Goal: Information Seeking & Learning: Understand process/instructions

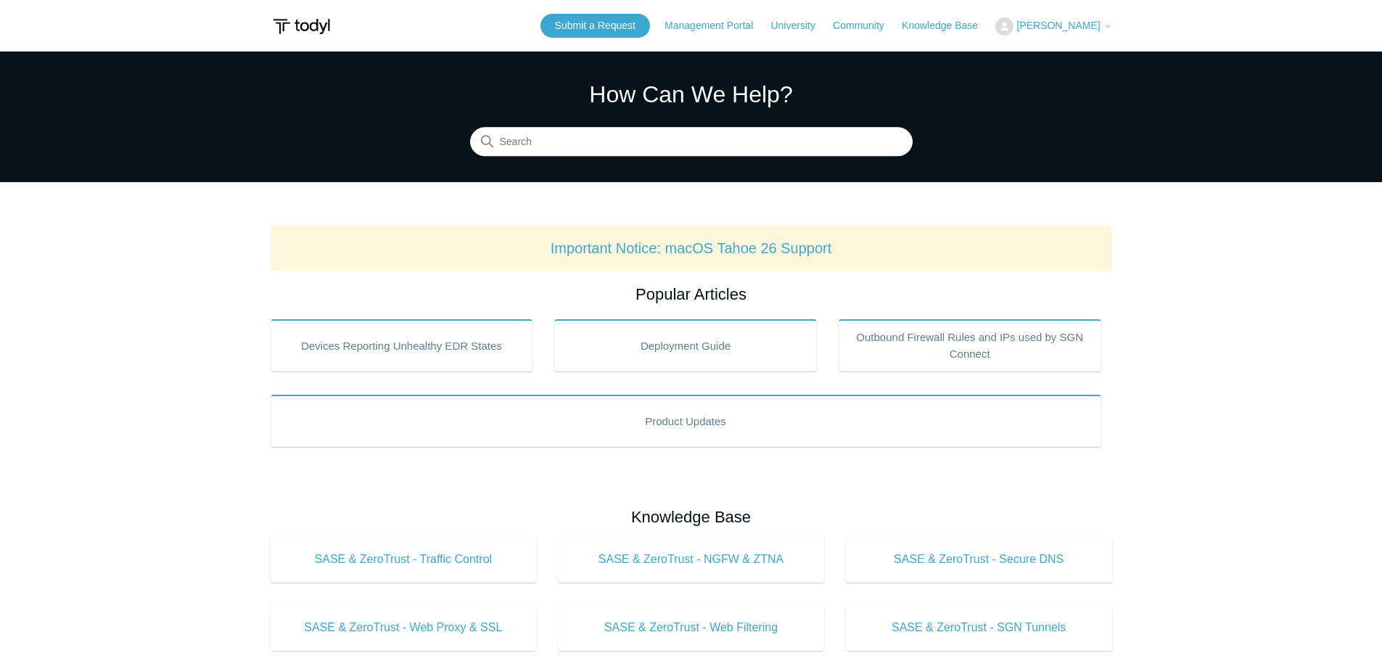
click at [733, 30] on link "Management Portal" at bounding box center [715, 25] width 103 height 15
click at [587, 153] on input "Search" at bounding box center [691, 142] width 442 height 29
type input "sgn log"
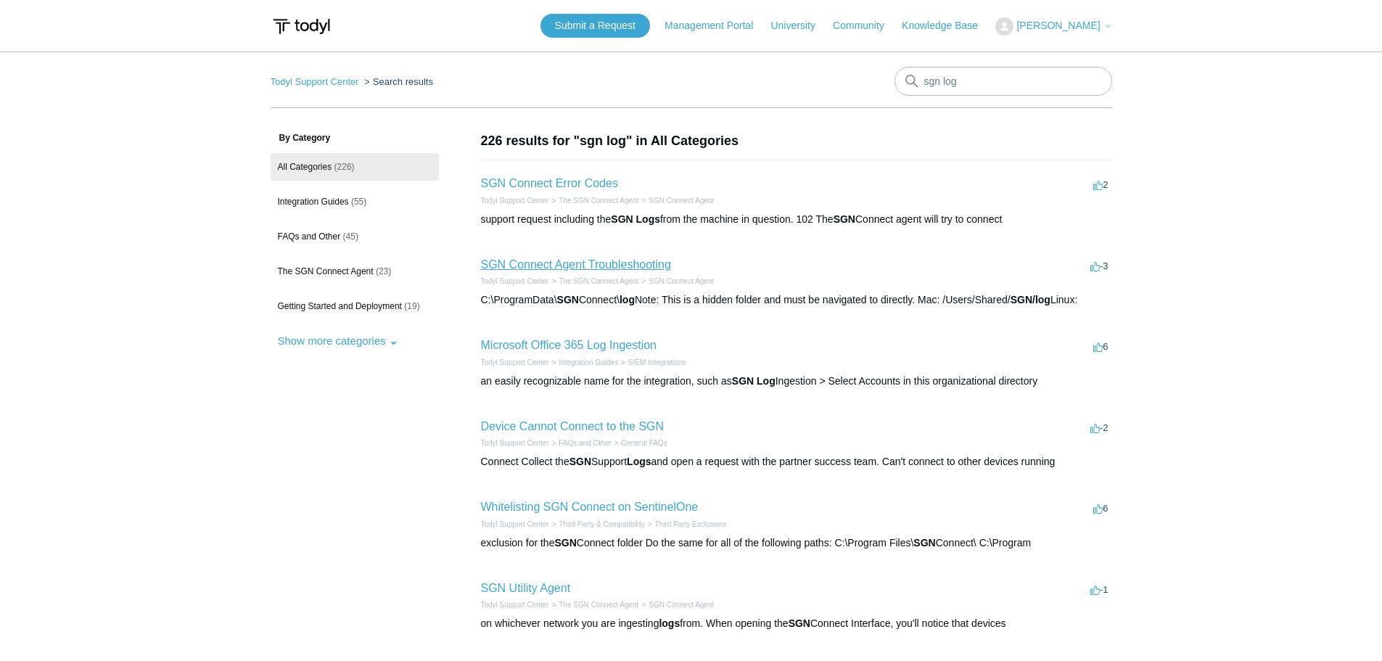
click at [597, 262] on link "SGN Connect Agent Troubleshooting" at bounding box center [576, 264] width 190 height 12
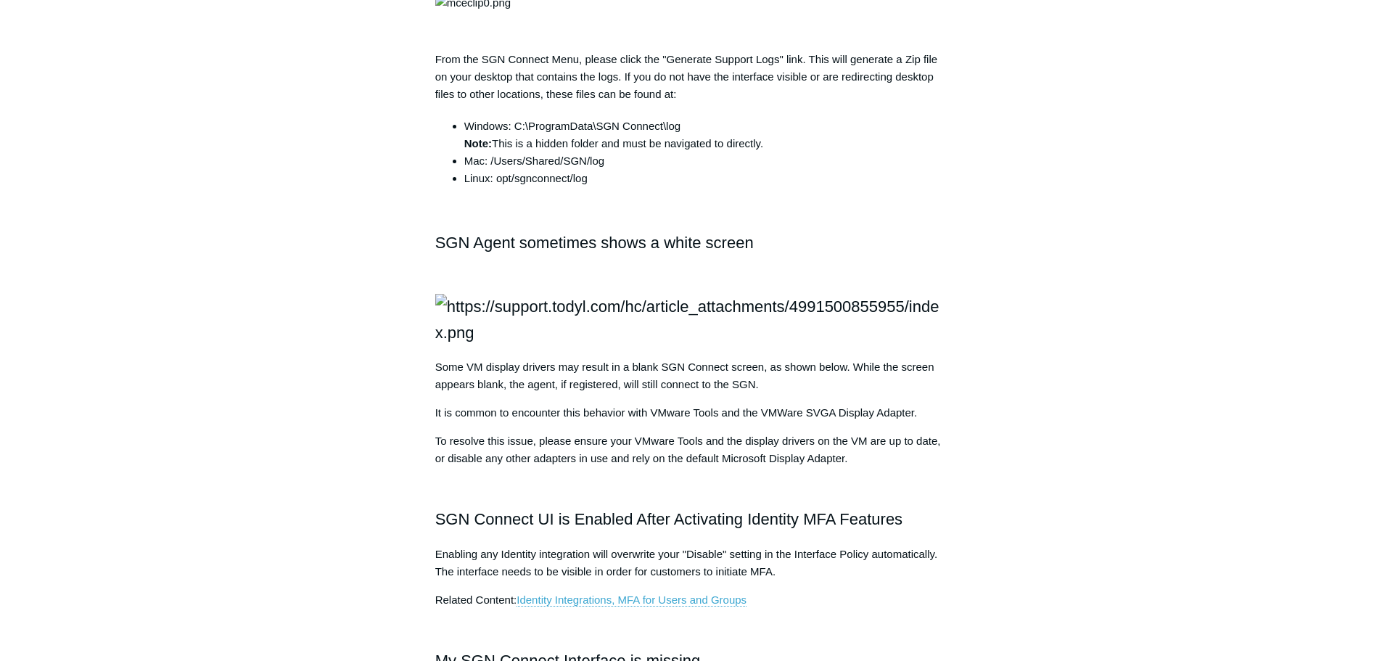
scroll to position [1523, 0]
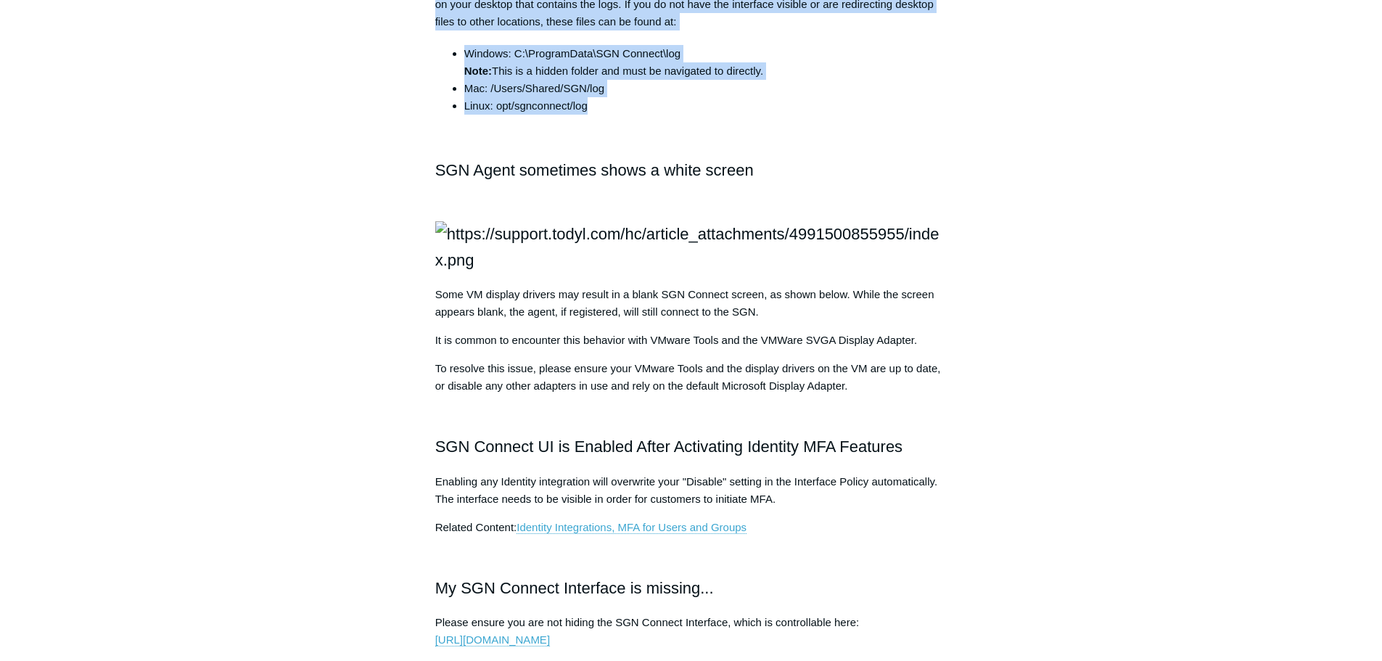
drag, startPoint x: 588, startPoint y: 474, endPoint x: 427, endPoint y: 353, distance: 201.5
copy div "From the SGN Connect Menu, please click the "Generate Support Logs" link. This …"
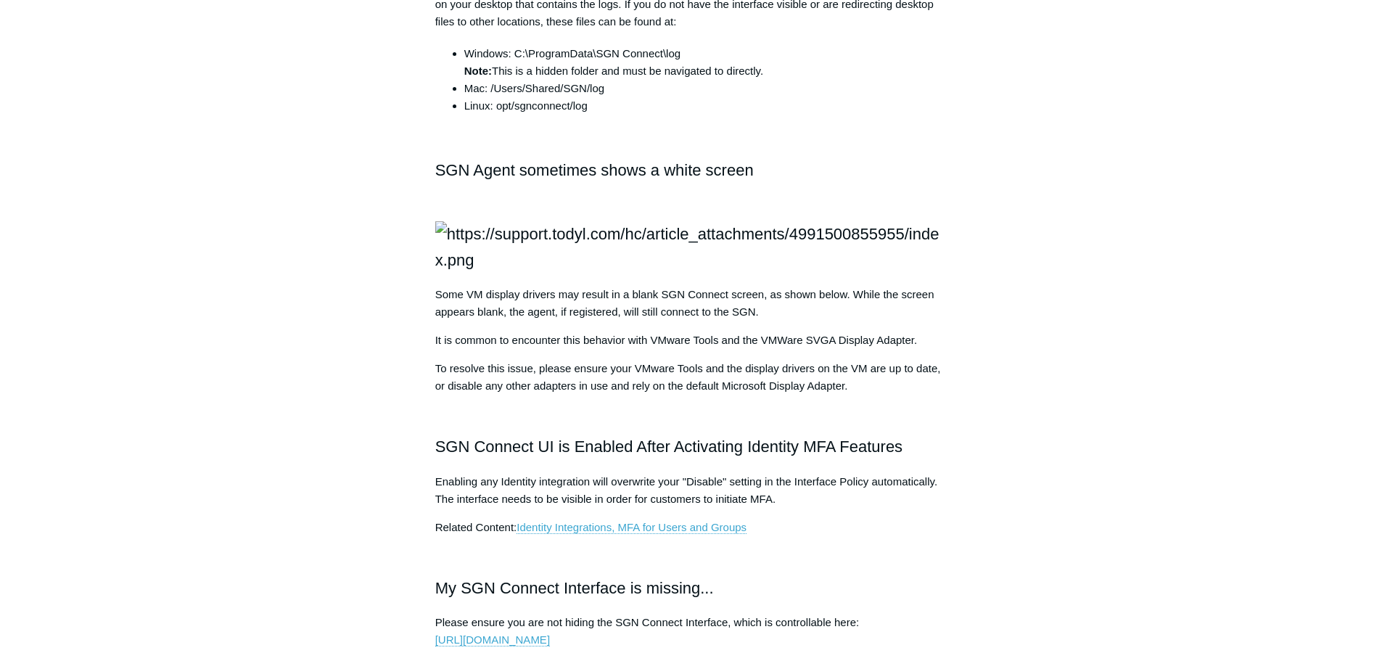
drag, startPoint x: 1137, startPoint y: 229, endPoint x: 870, endPoint y: 152, distance: 277.8
